Goal: Task Accomplishment & Management: Use online tool/utility

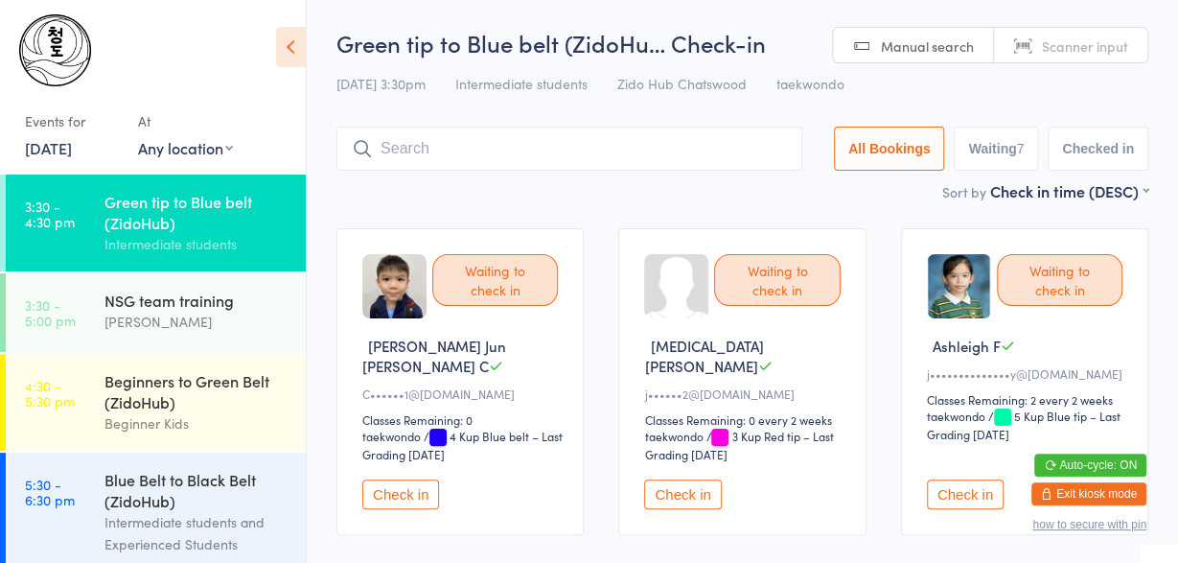
click at [864, 331] on div "Waiting to check in [PERSON_NAME] E j••••••2@[DOMAIN_NAME] Classes Remaining: 0…" at bounding box center [741, 381] width 247 height 307
click at [632, 133] on input "search" at bounding box center [569, 149] width 466 height 44
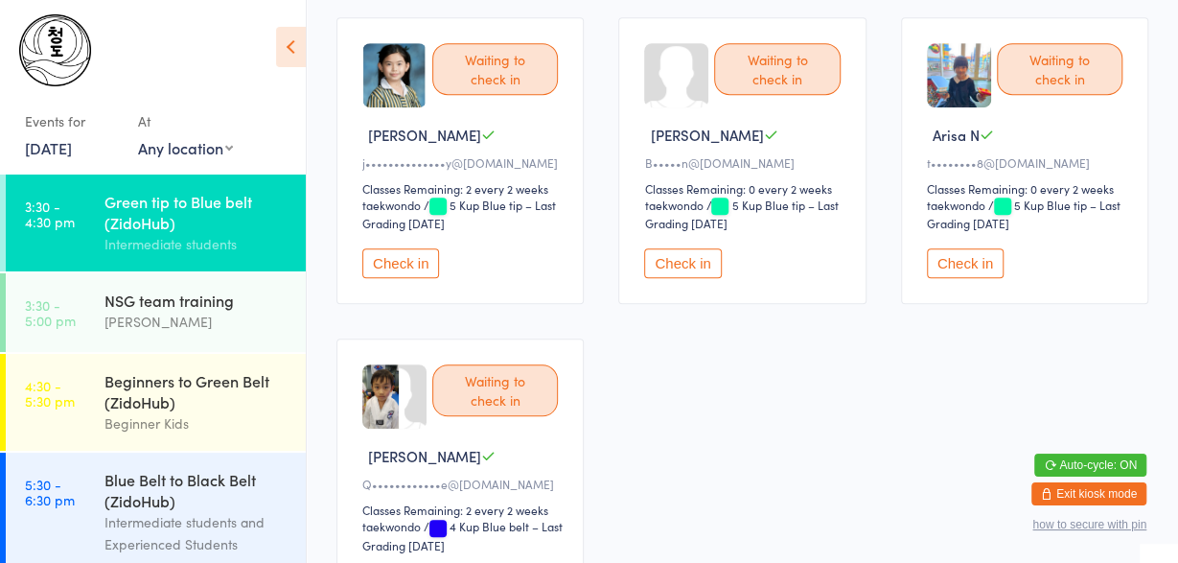
scroll to position [556, 0]
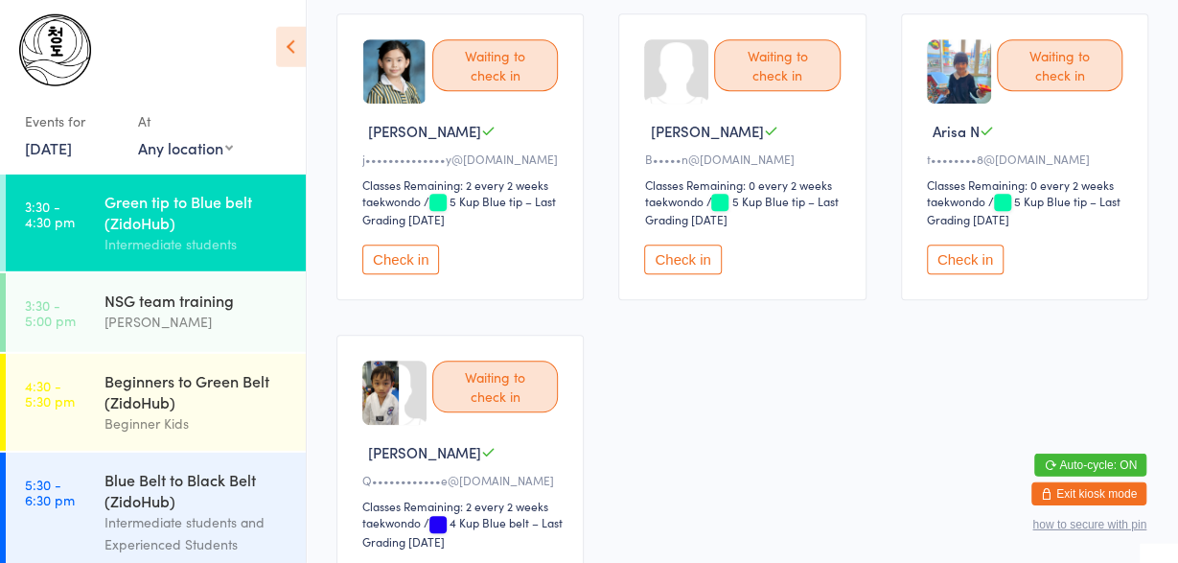
click at [703, 244] on button "Check in" at bounding box center [682, 259] width 77 height 30
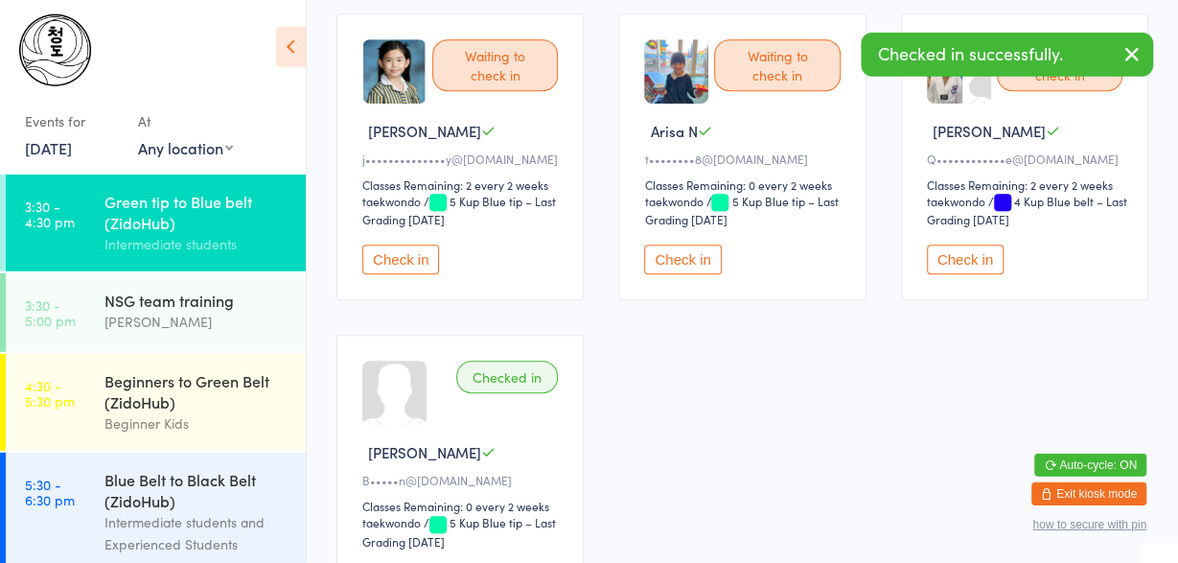
click at [703, 244] on button "Check in" at bounding box center [682, 259] width 77 height 30
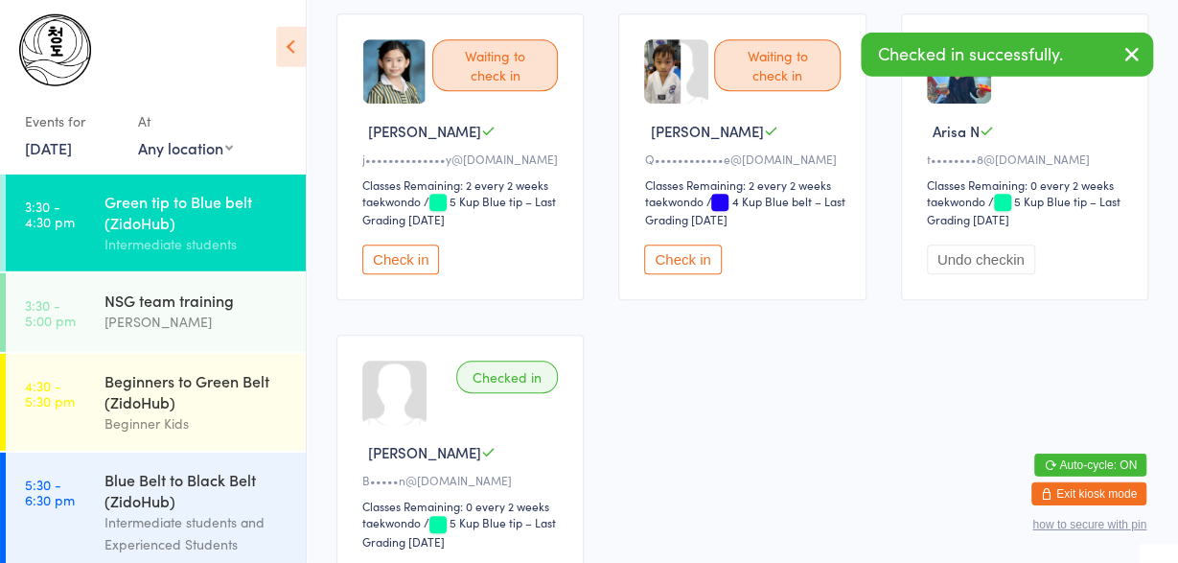
click at [703, 244] on button "Check in" at bounding box center [682, 259] width 77 height 30
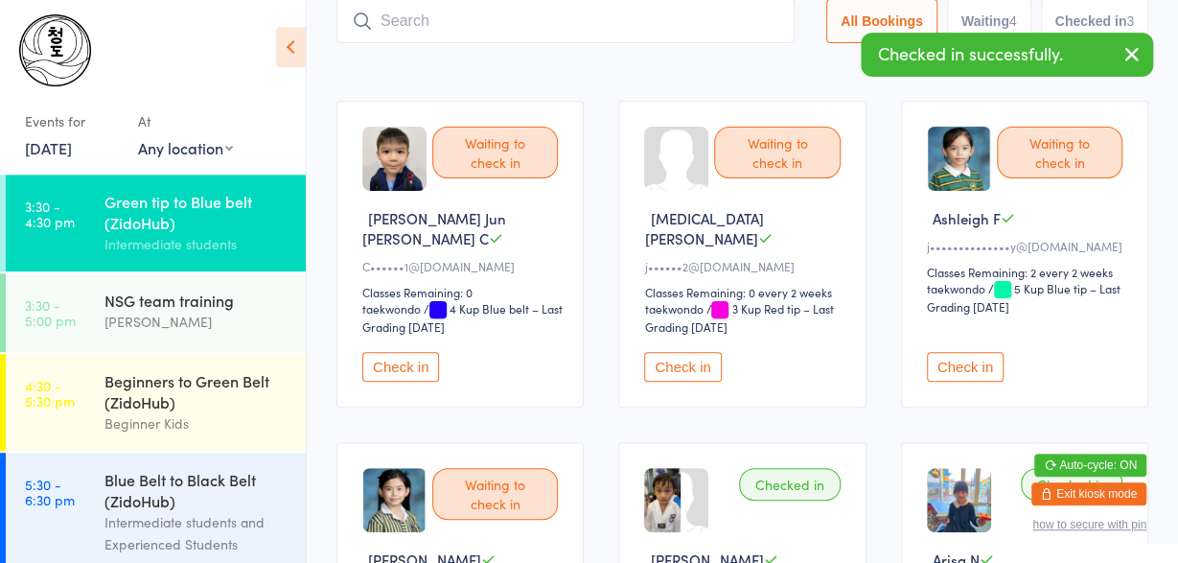
scroll to position [127, 0]
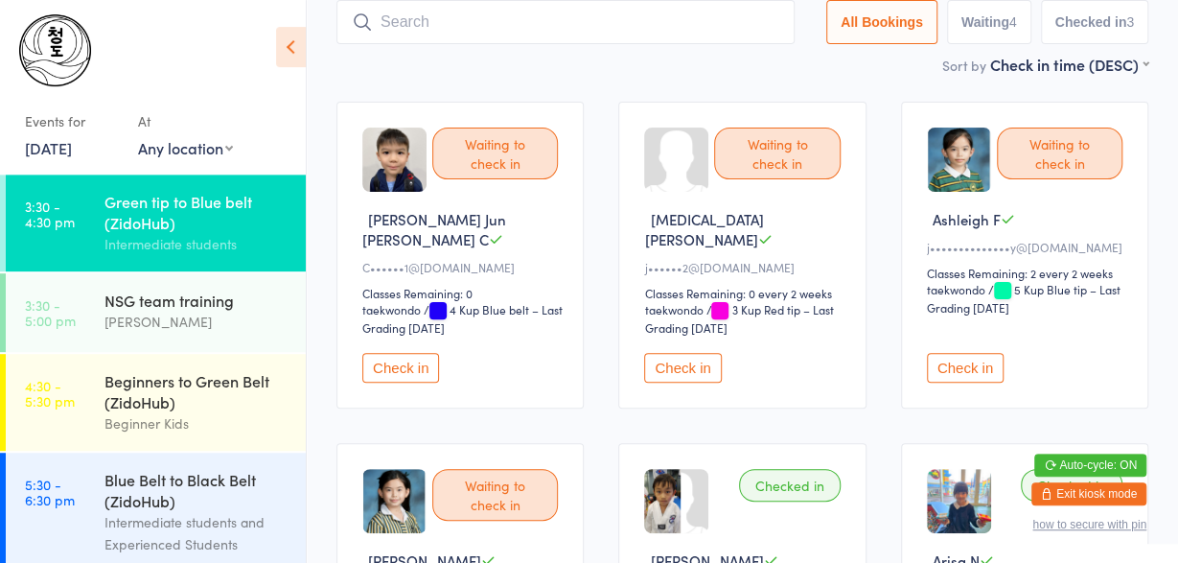
click at [475, 24] on input "search" at bounding box center [565, 22] width 458 height 44
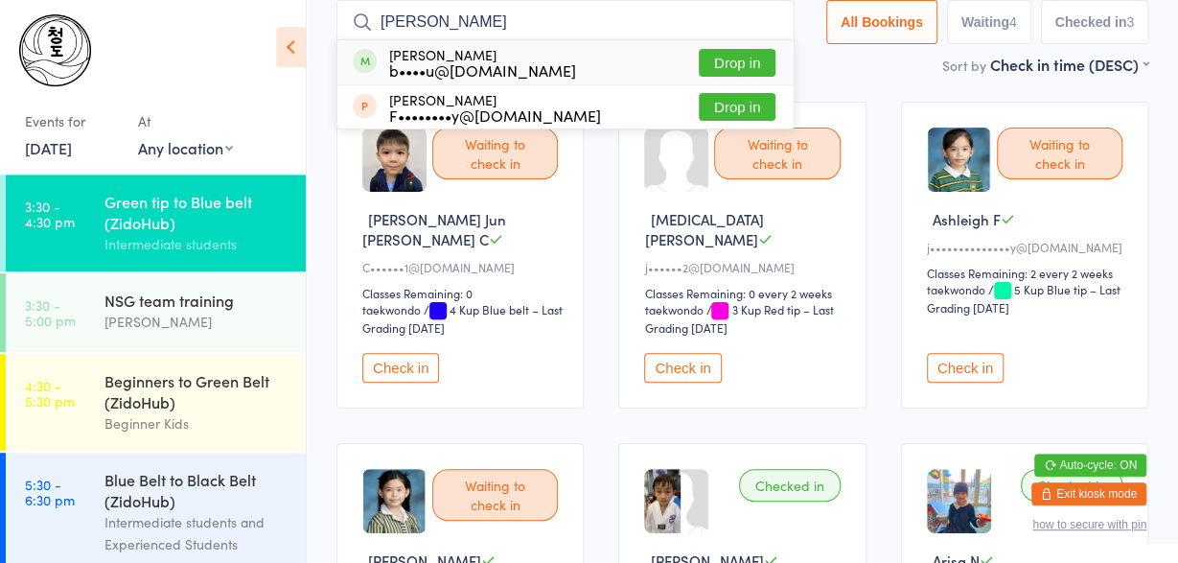
type input "[PERSON_NAME]"
click at [515, 62] on div "b••••u@[DOMAIN_NAME]" at bounding box center [482, 69] width 187 height 15
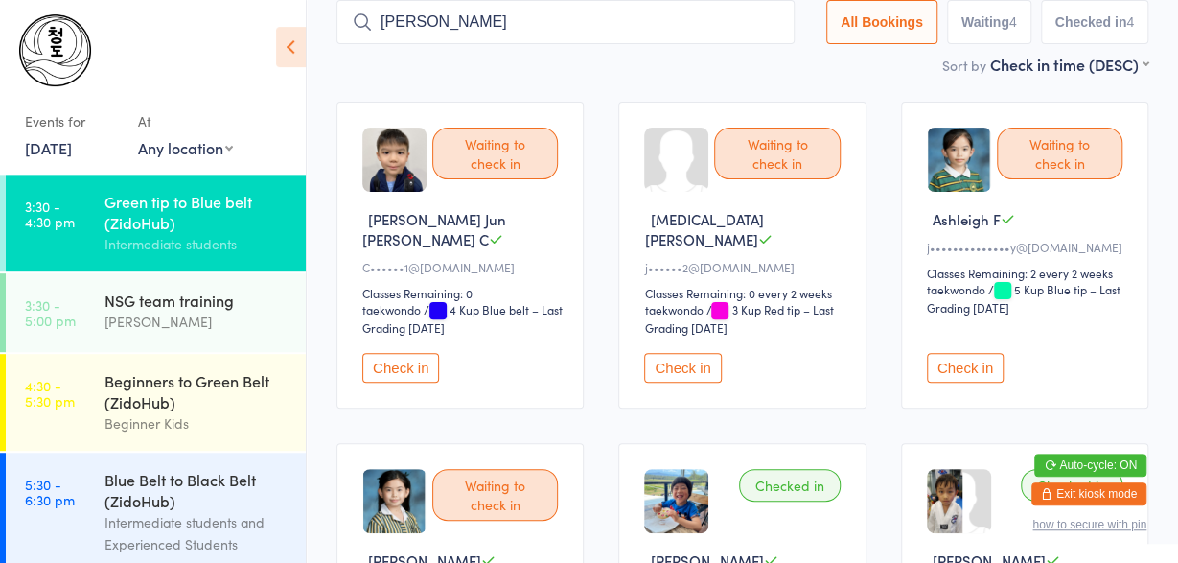
click at [411, 354] on button "Check in" at bounding box center [400, 368] width 77 height 30
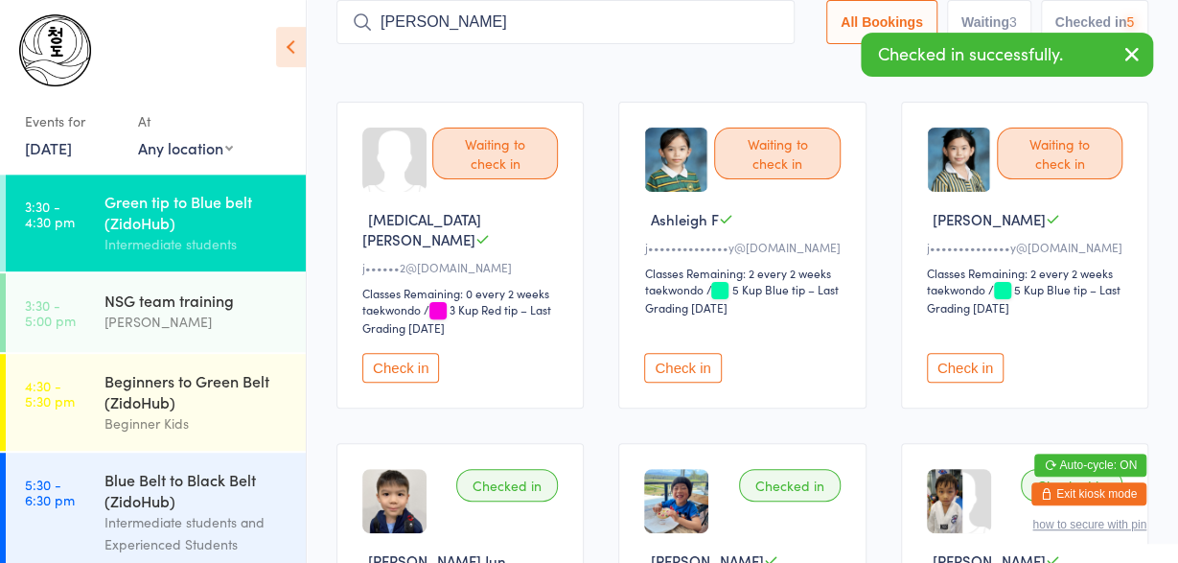
scroll to position [0, 0]
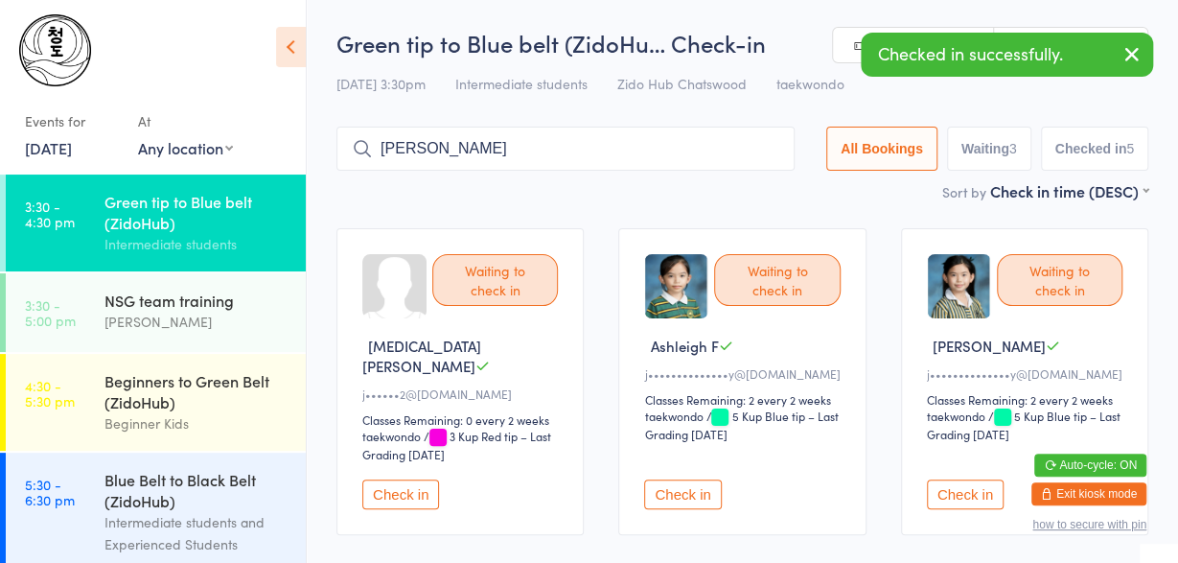
click at [437, 163] on input "[PERSON_NAME]" at bounding box center [565, 149] width 458 height 44
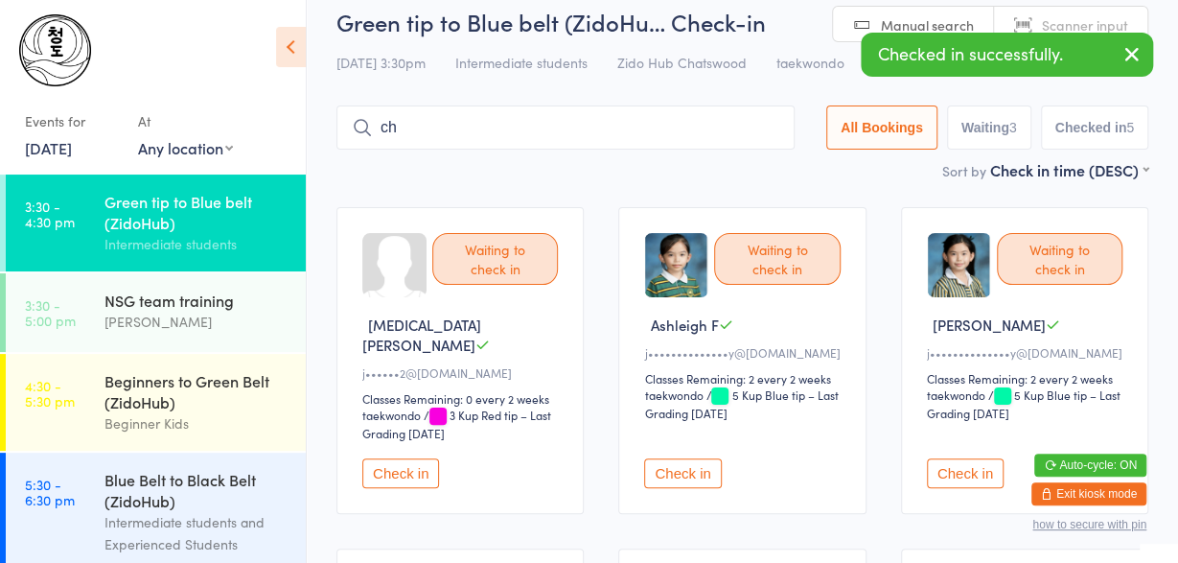
type input "c"
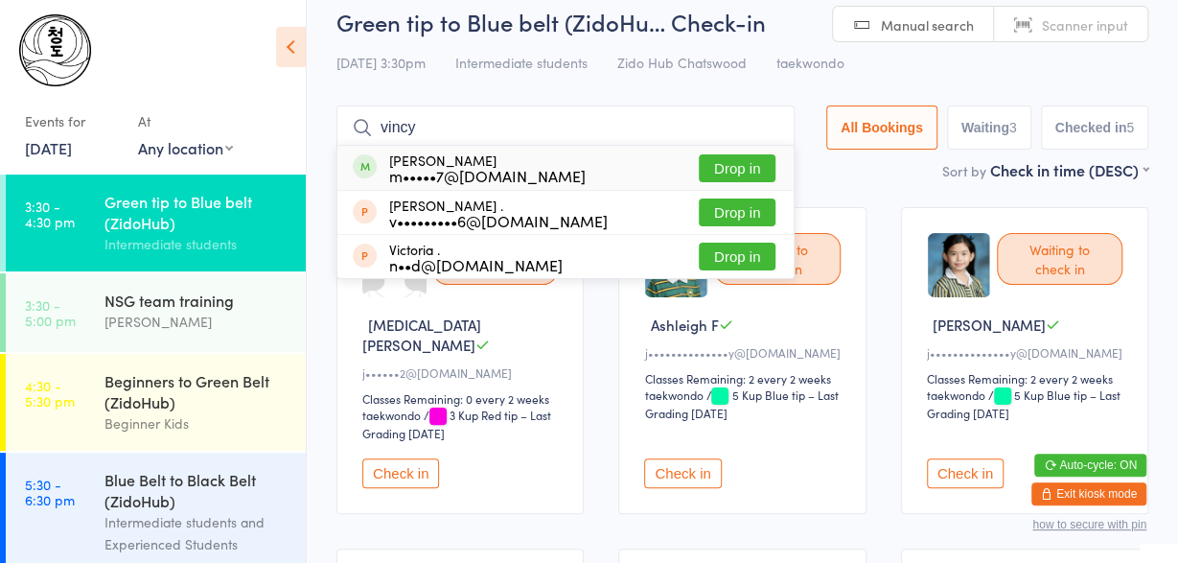
type input "vincy"
click at [429, 163] on div "[PERSON_NAME] m•••••7@[DOMAIN_NAME]" at bounding box center [487, 167] width 197 height 31
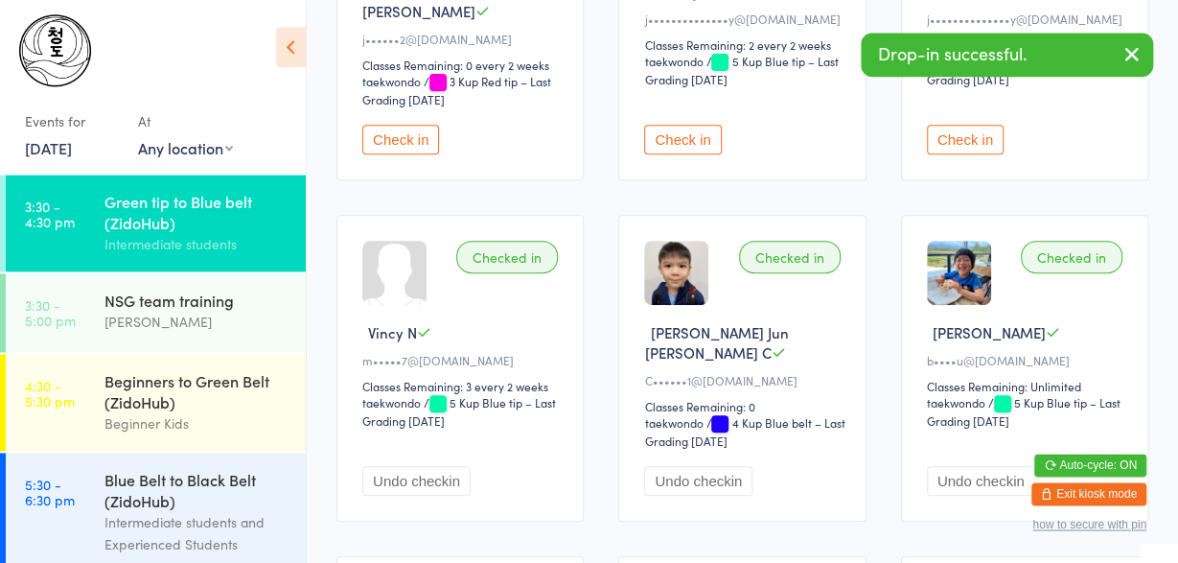
scroll to position [0, 0]
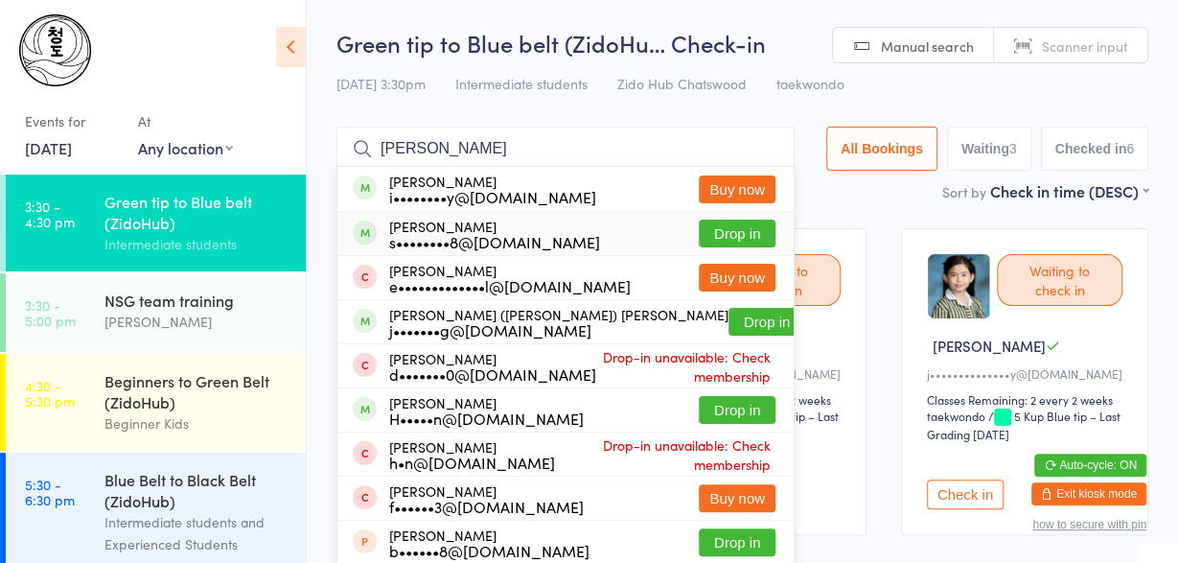
type input "[PERSON_NAME]"
click at [521, 246] on div "s••••••••8@[DOMAIN_NAME]" at bounding box center [494, 241] width 211 height 15
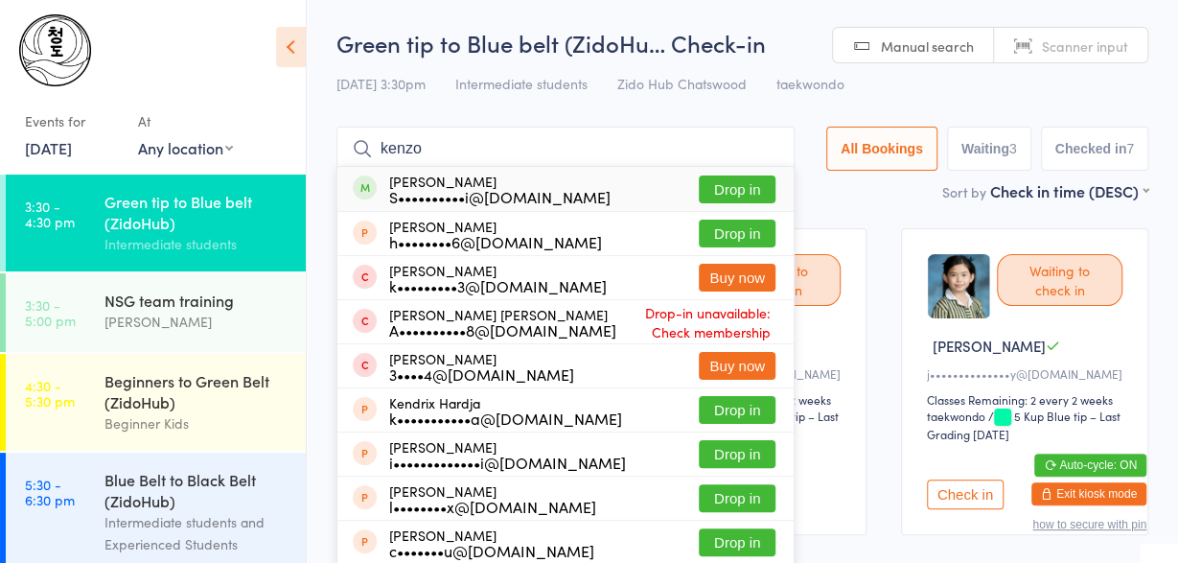
type input "kenzo"
click at [463, 195] on div "S••••••••••i@[DOMAIN_NAME]" at bounding box center [499, 196] width 221 height 15
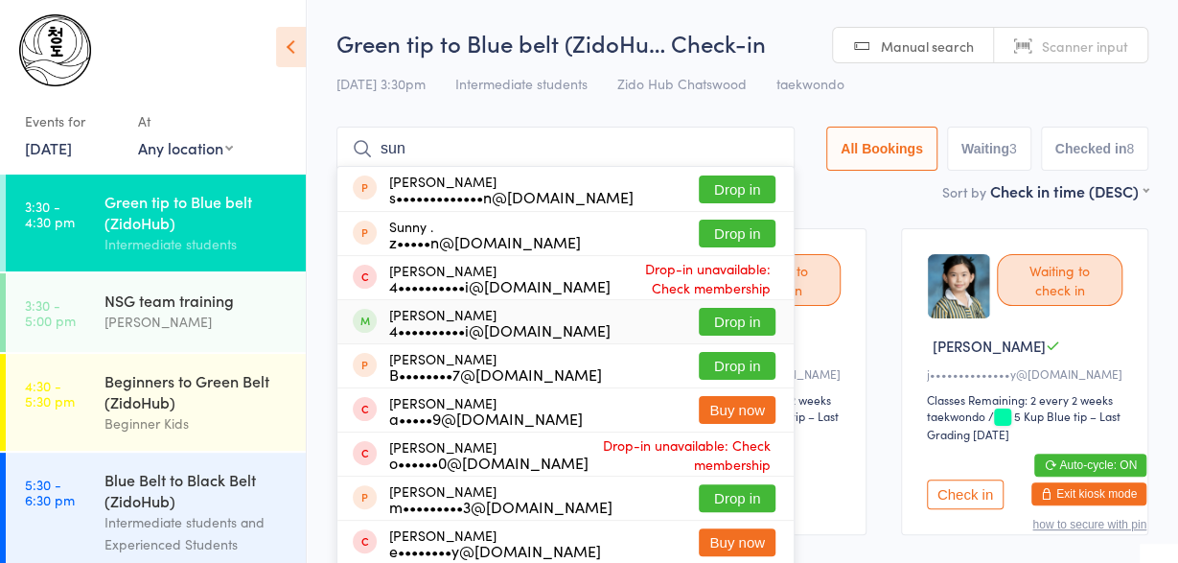
type input "sun"
click at [442, 317] on div "[PERSON_NAME] Sun 4••••••••••i@[DOMAIN_NAME]" at bounding box center [499, 322] width 221 height 31
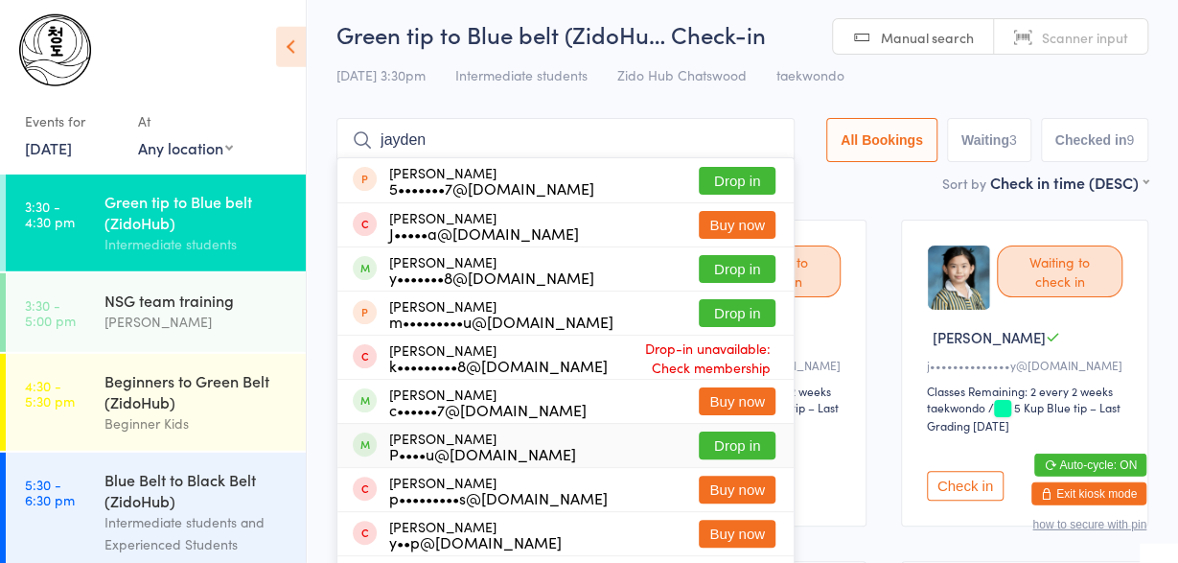
scroll to position [32, 0]
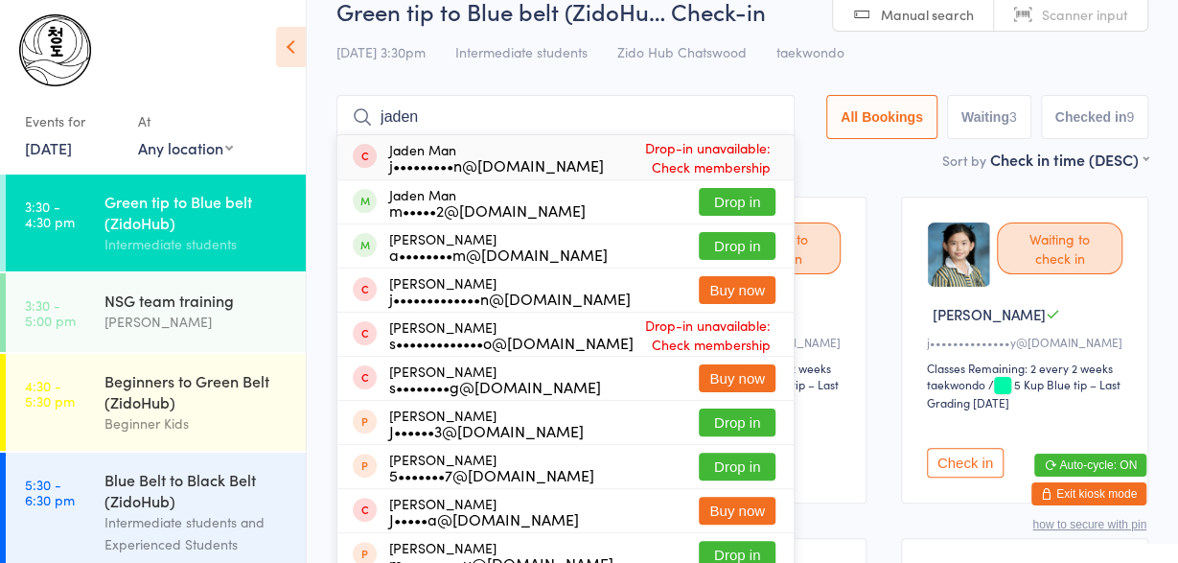
type input "jaden"
click at [486, 208] on div "m•••••2@[DOMAIN_NAME]" at bounding box center [487, 209] width 197 height 15
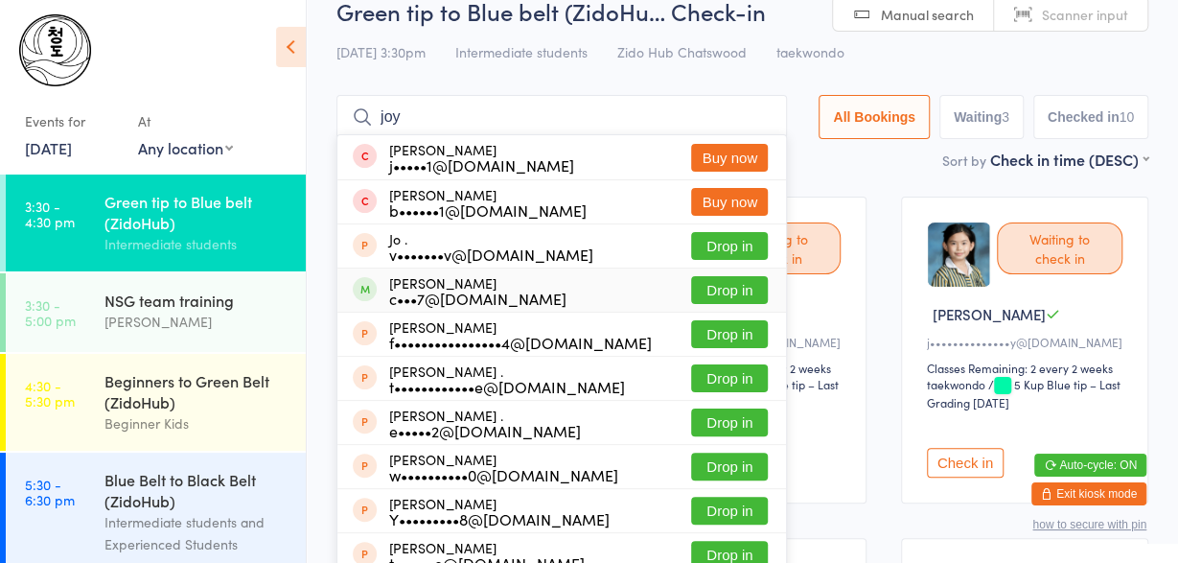
type input "joy"
click at [459, 300] on div "c•••7@[DOMAIN_NAME]" at bounding box center [477, 297] width 177 height 15
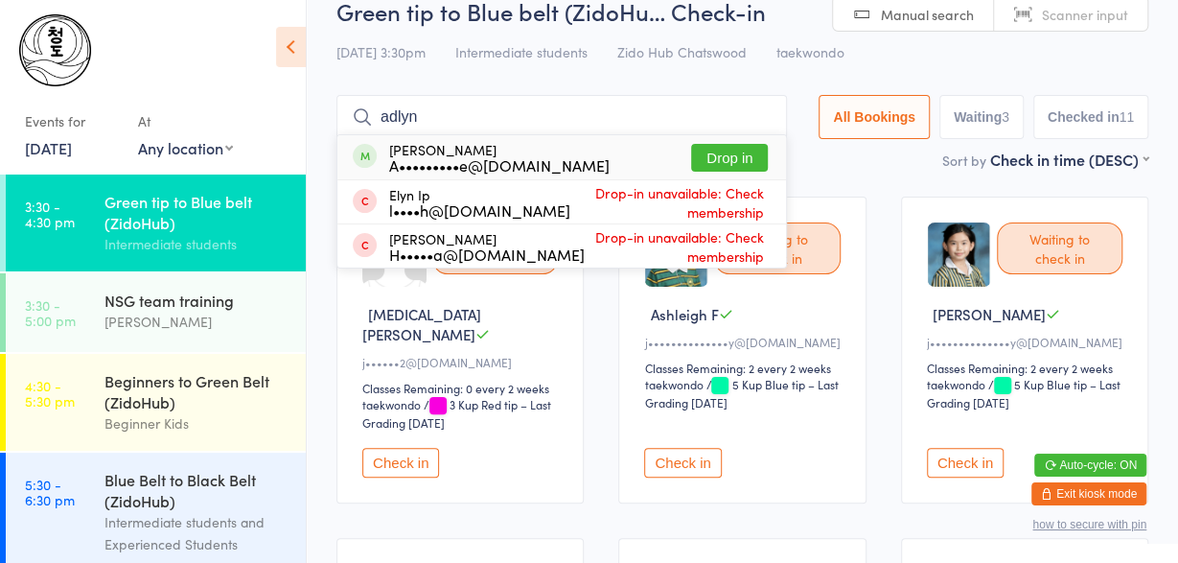
type input "adlyn"
click at [448, 159] on div "A•••••••••e@[DOMAIN_NAME]" at bounding box center [499, 164] width 220 height 15
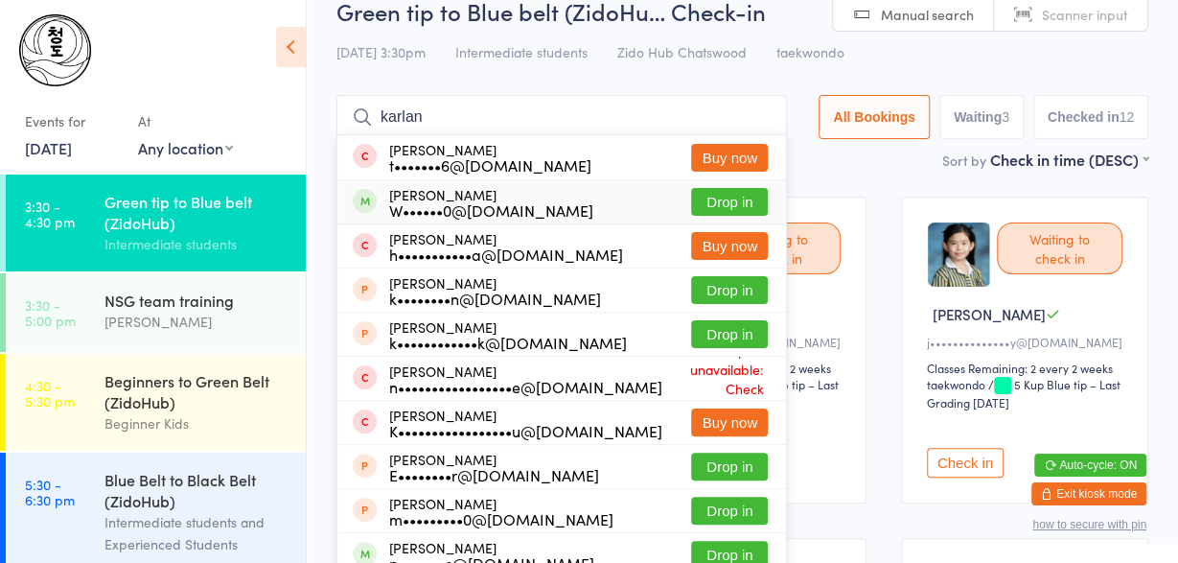
type input "karlan"
click at [449, 210] on div "W••••••0@[DOMAIN_NAME]" at bounding box center [491, 209] width 204 height 15
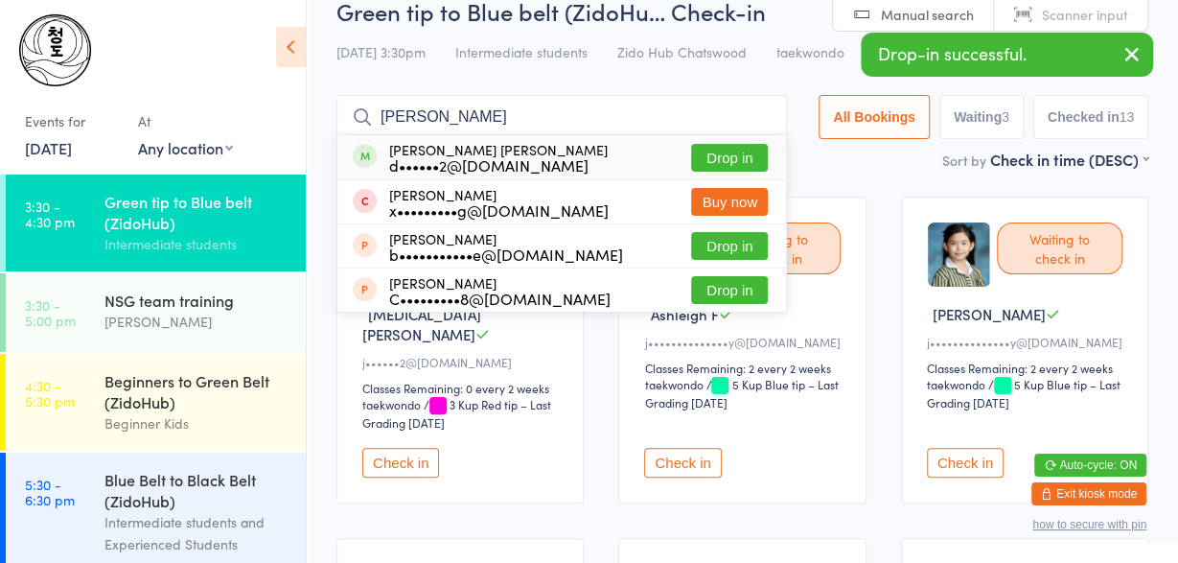
type input "[PERSON_NAME]"
click at [414, 153] on div "[PERSON_NAME] [PERSON_NAME] d••••••2@[DOMAIN_NAME]" at bounding box center [498, 157] width 219 height 31
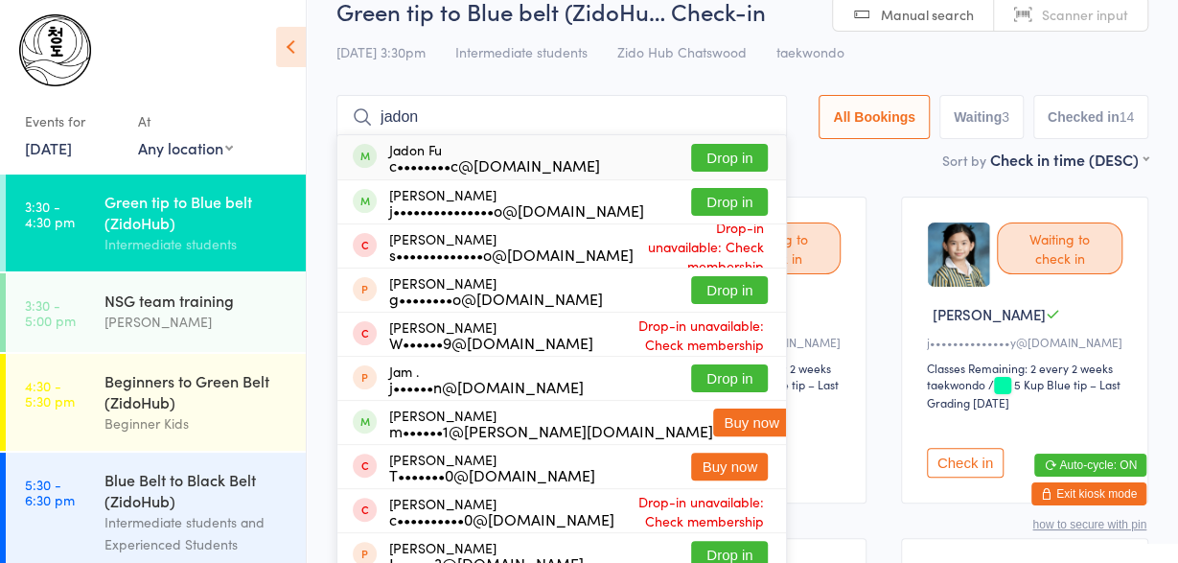
type input "jadon"
click at [409, 157] on div "c••••••••c@[DOMAIN_NAME]" at bounding box center [494, 164] width 211 height 15
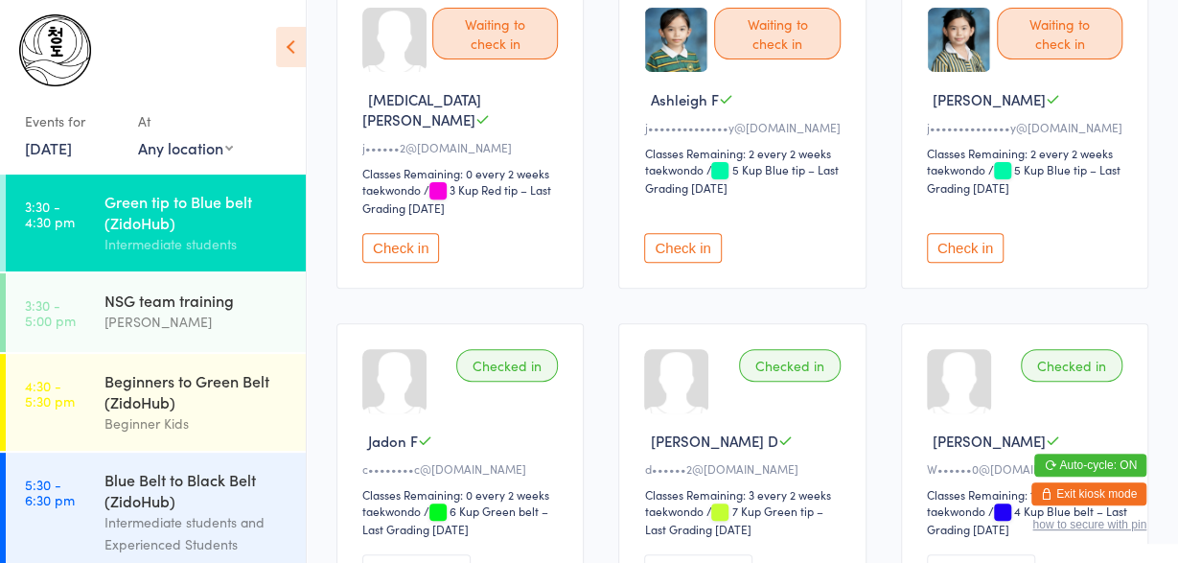
scroll to position [247, 0]
